Goal: Task Accomplishment & Management: Use online tool/utility

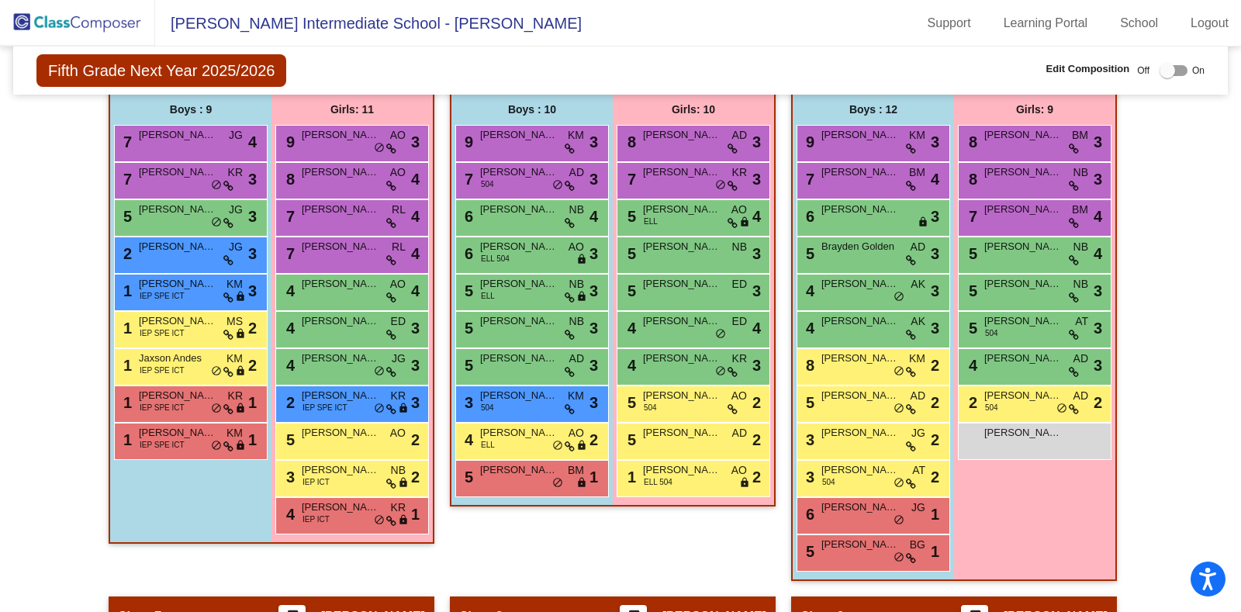
scroll to position [1079, 0]
click at [824, 475] on span "504" at bounding box center [828, 481] width 13 height 12
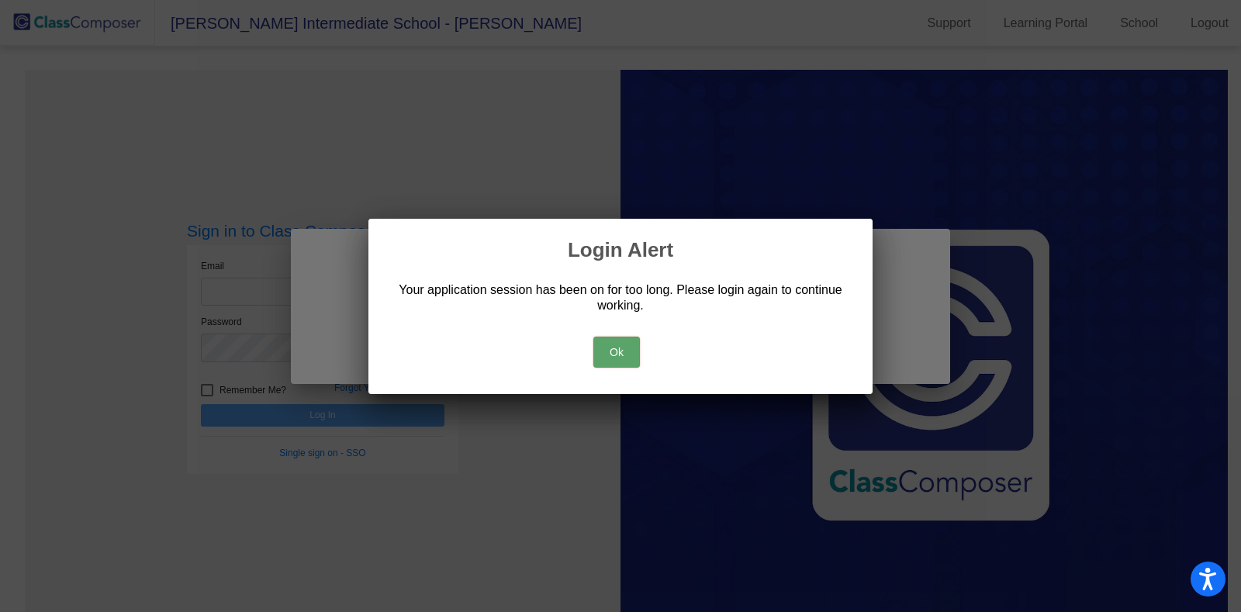
click at [603, 358] on button "Ok" at bounding box center [616, 352] width 47 height 31
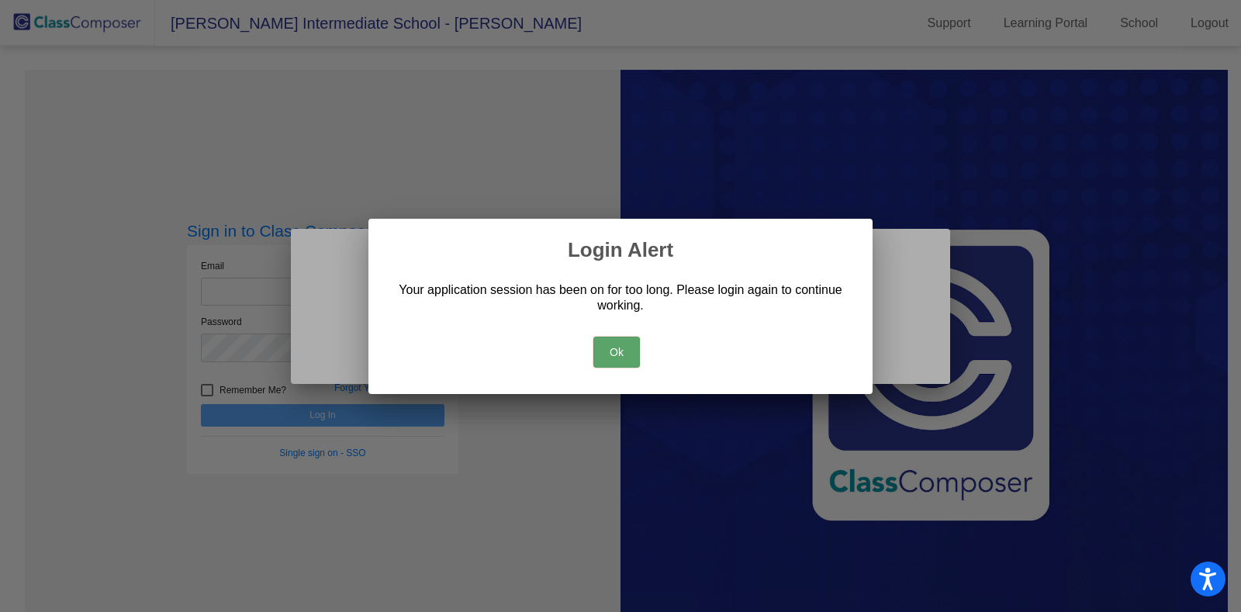
click at [603, 358] on button "Ok" at bounding box center [616, 352] width 47 height 31
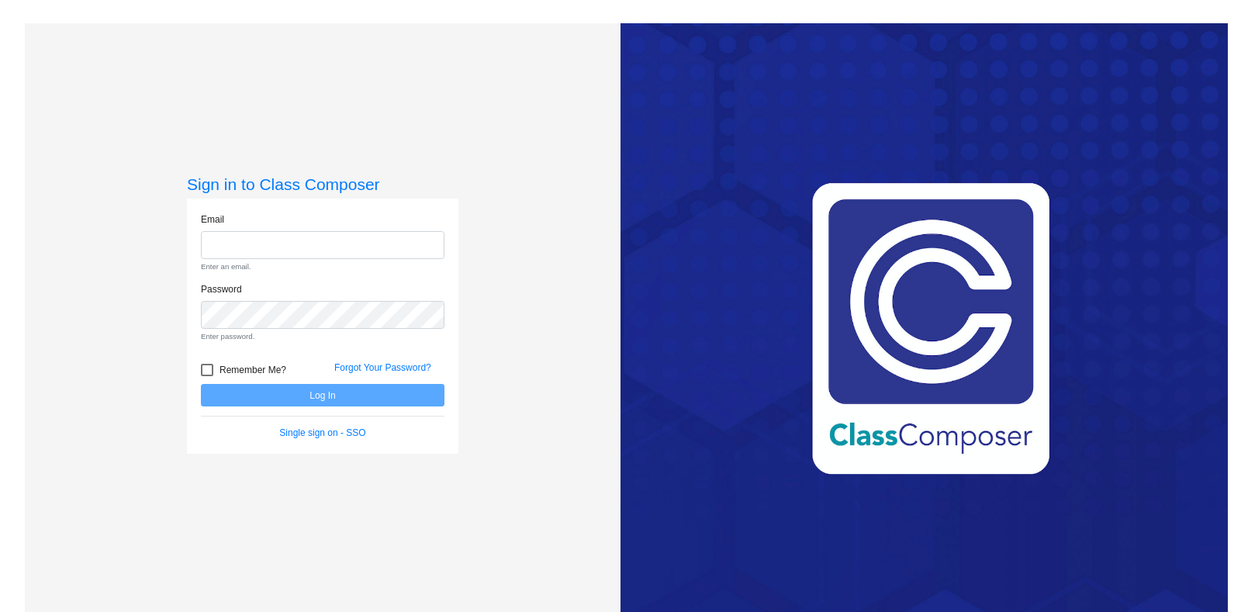
click at [339, 91] on div "Sign in to Class Composer Email Enter an email. Password Enter password. Rememb…" at bounding box center [323, 329] width 596 height 612
click at [235, 256] on input "email" at bounding box center [322, 245] width 243 height 29
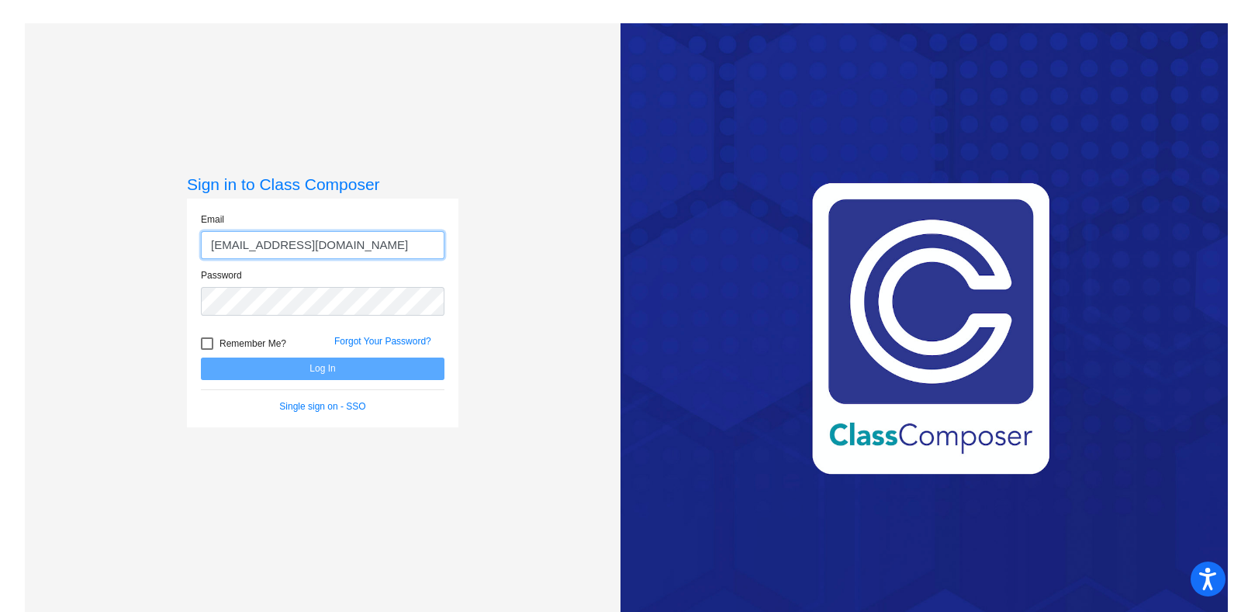
type input "[EMAIL_ADDRESS][DOMAIN_NAME]"
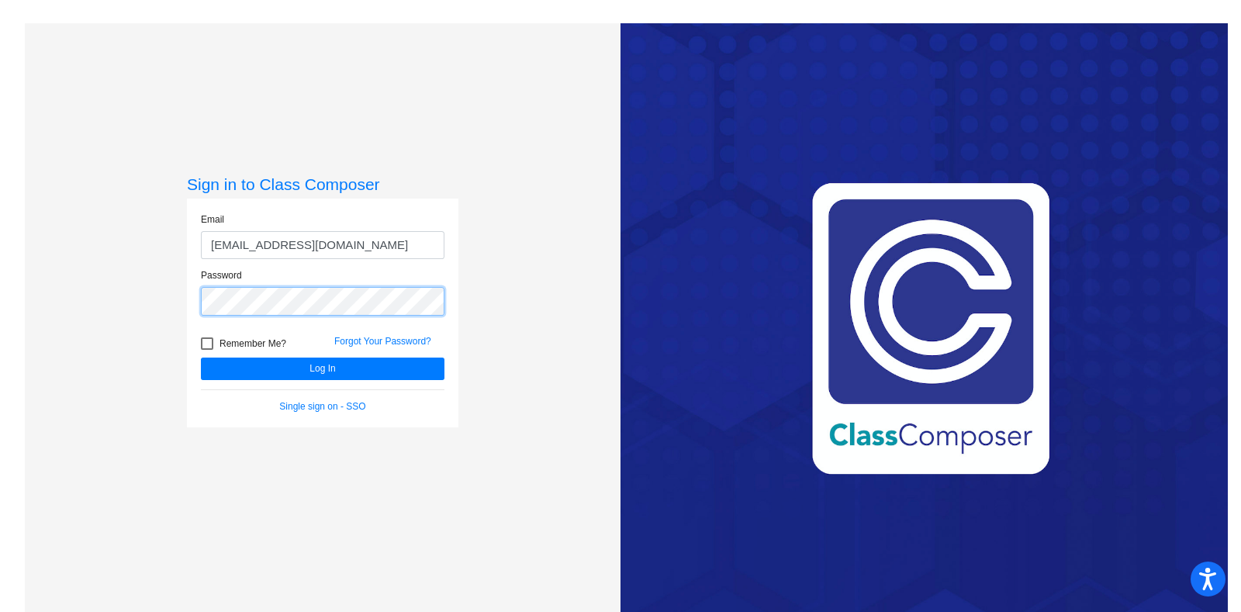
click at [201, 357] on button "Log In" at bounding box center [322, 368] width 243 height 22
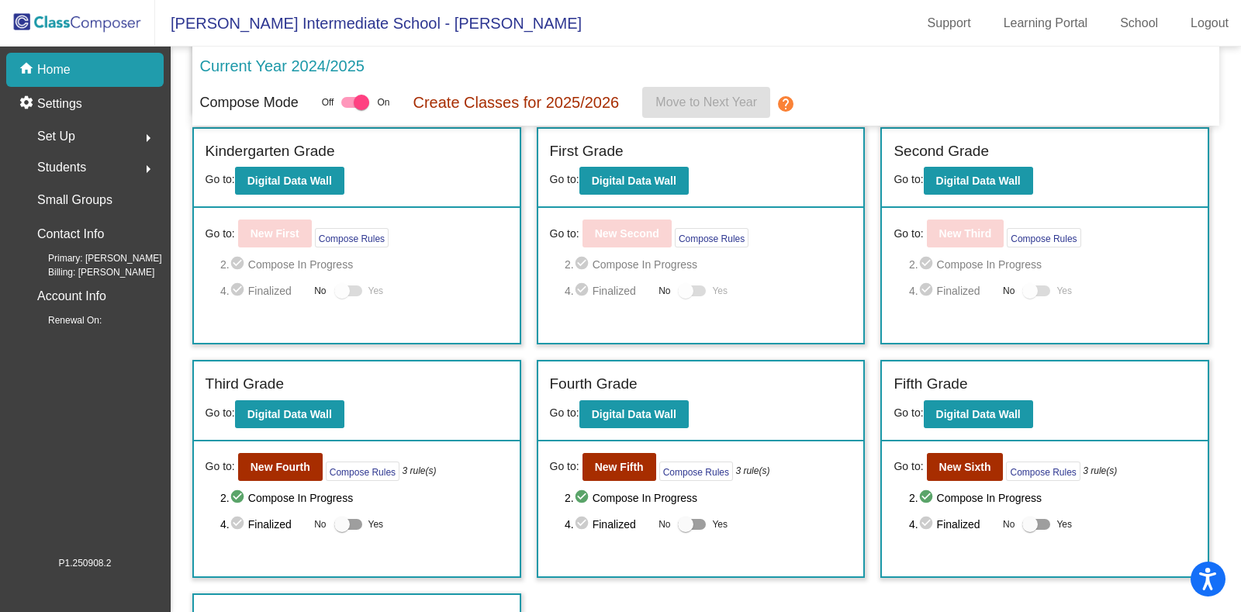
scroll to position [300, 0]
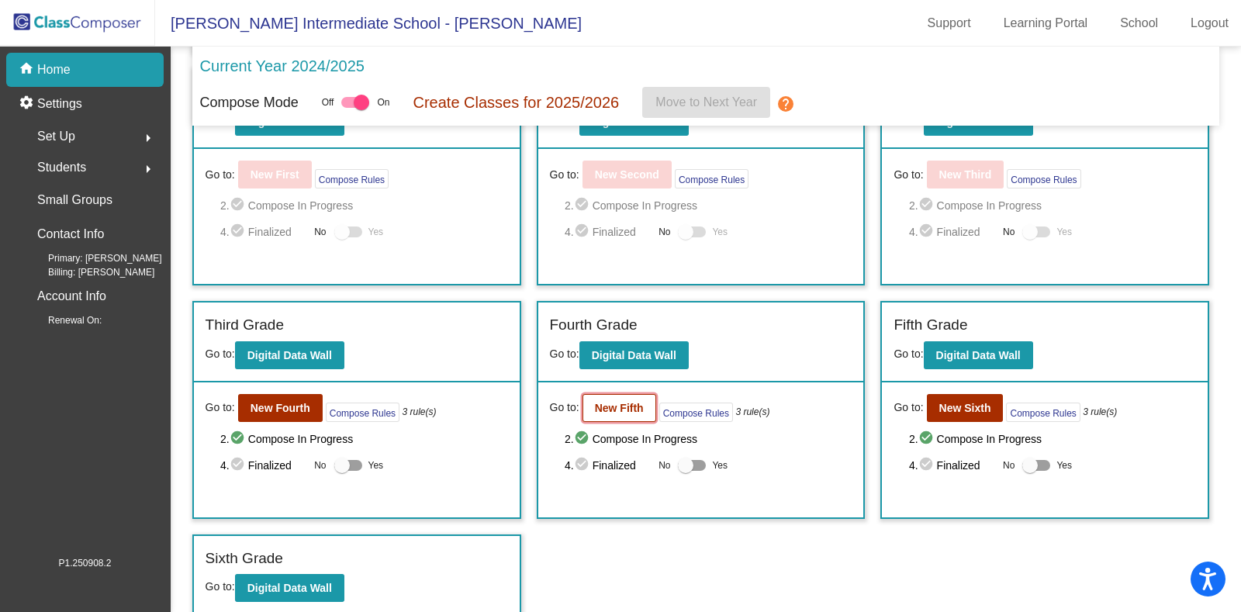
click at [627, 402] on b "New Fifth" at bounding box center [619, 408] width 49 height 12
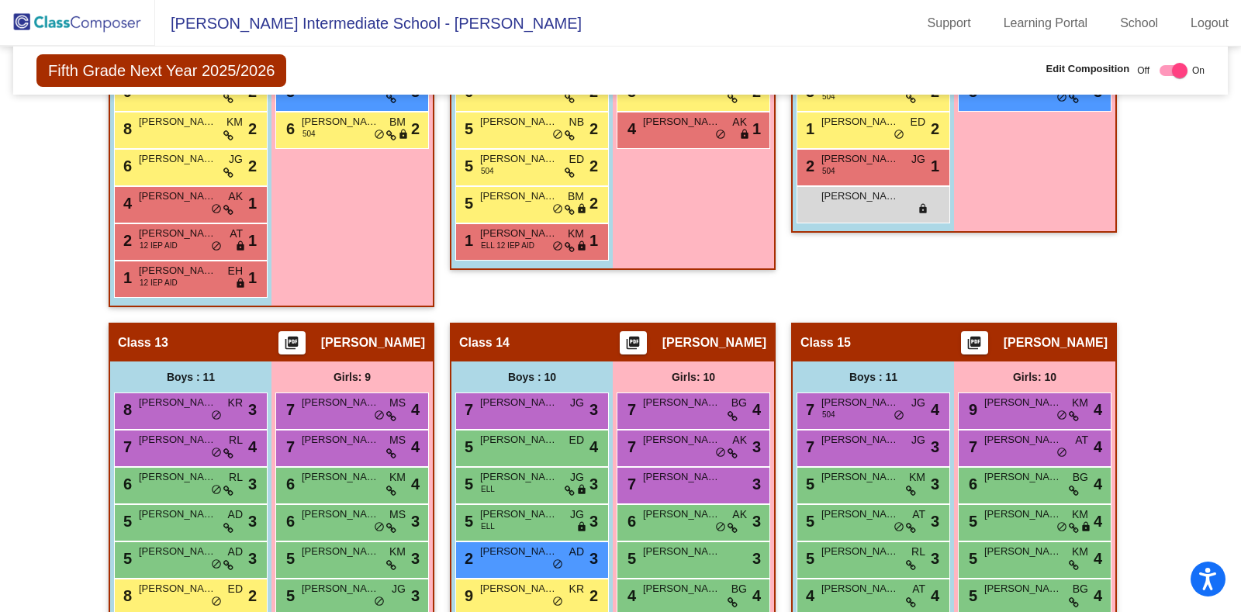
scroll to position [2643, 0]
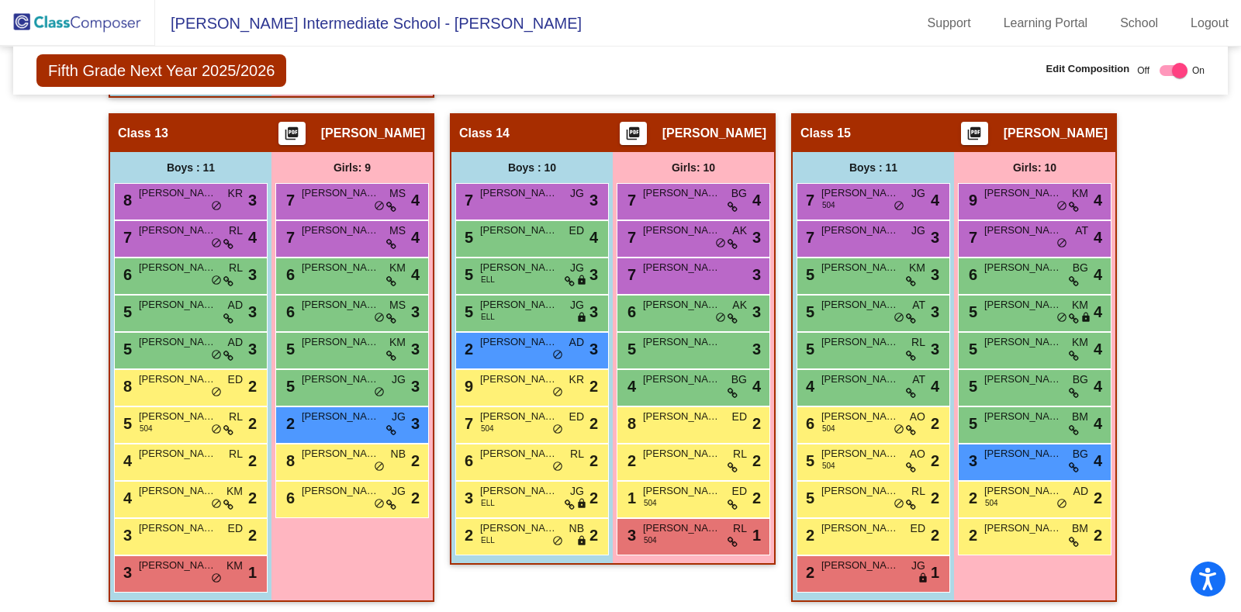
click at [1172, 74] on div at bounding box center [1180, 71] width 16 height 16
checkbox input "false"
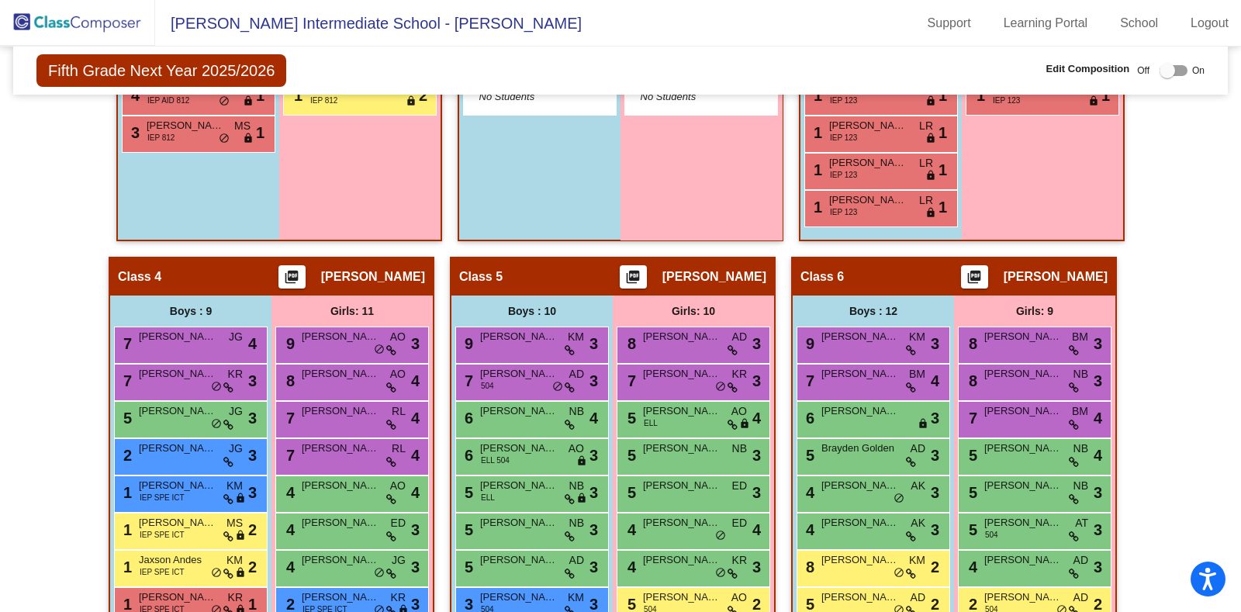
scroll to position [1082, 0]
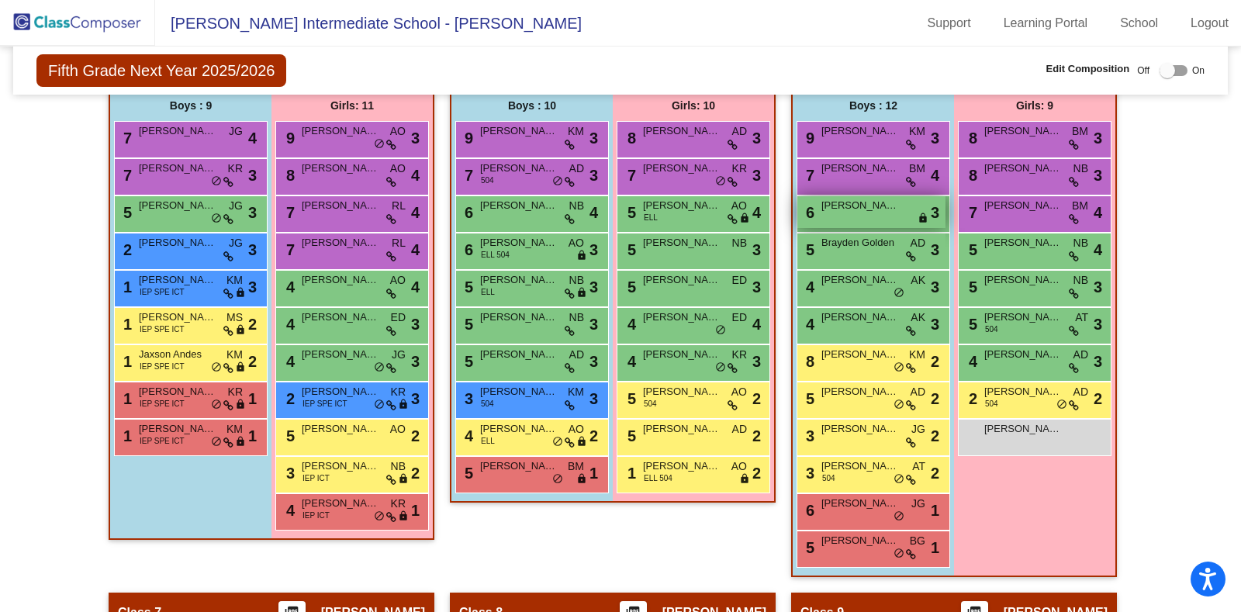
click at [815, 212] on div "6 Liam Horgan lock do_not_disturb_alt 3" at bounding box center [871, 212] width 148 height 32
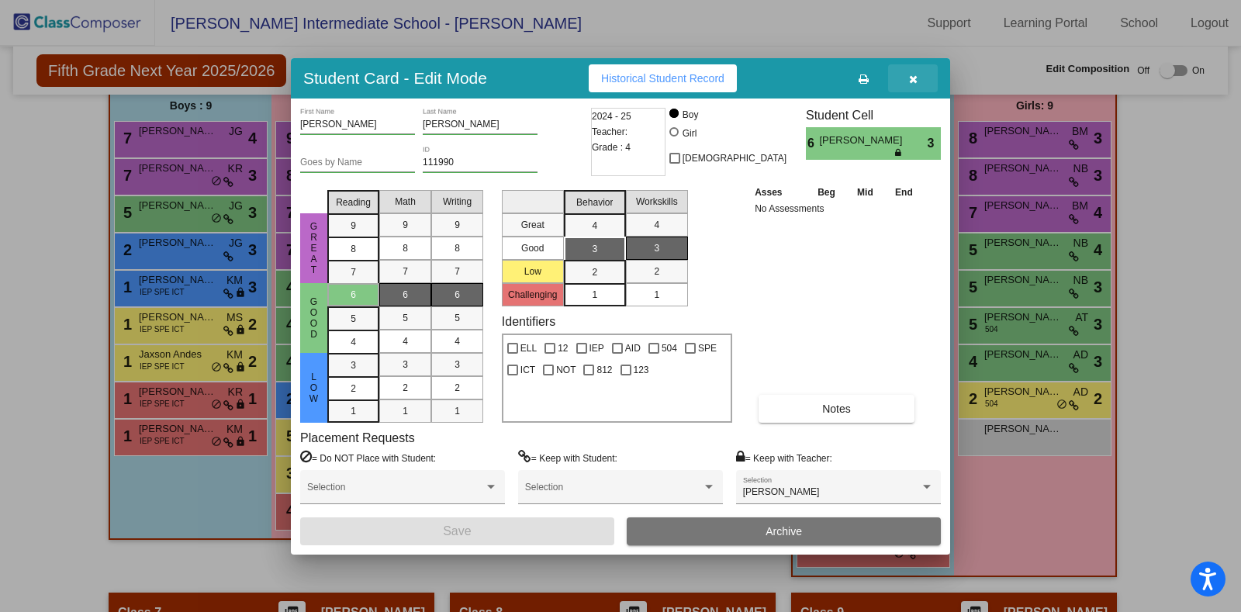
click at [913, 76] on icon "button" at bounding box center [913, 79] width 9 height 11
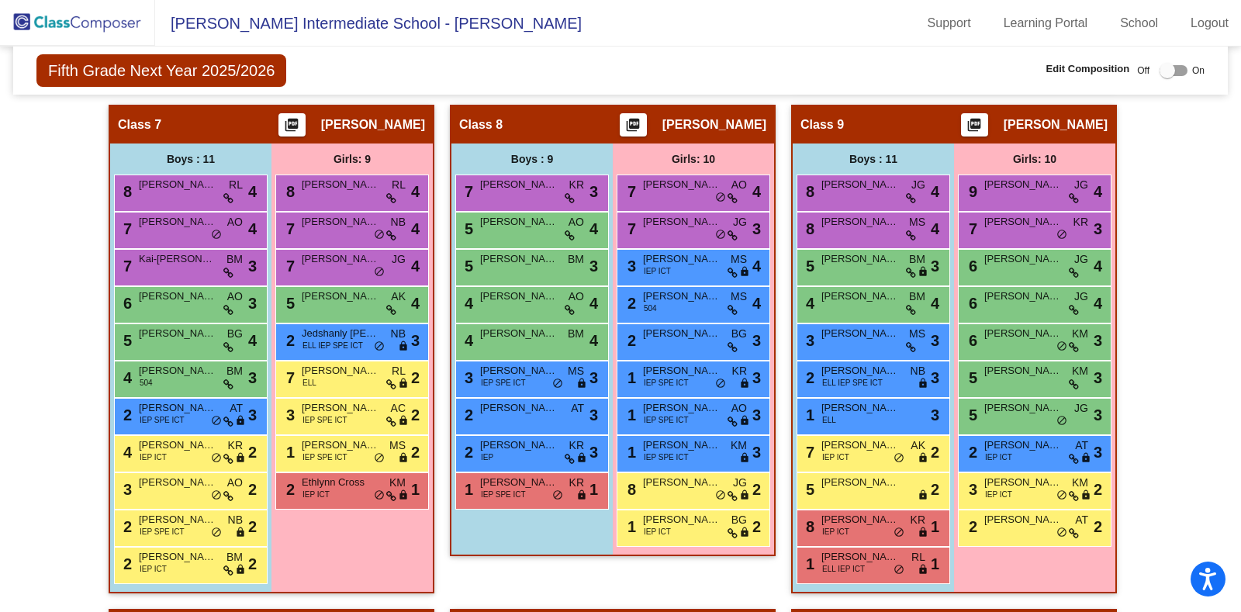
scroll to position [1566, 0]
